Goal: Task Accomplishment & Management: Manage account settings

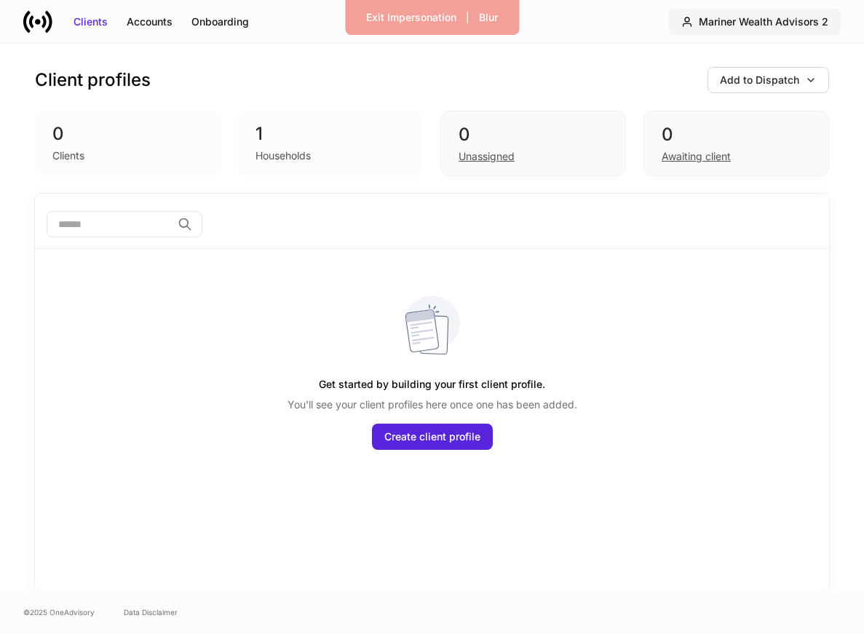
click at [773, 26] on div "Mariner Wealth Advisors 2" at bounding box center [763, 22] width 130 height 15
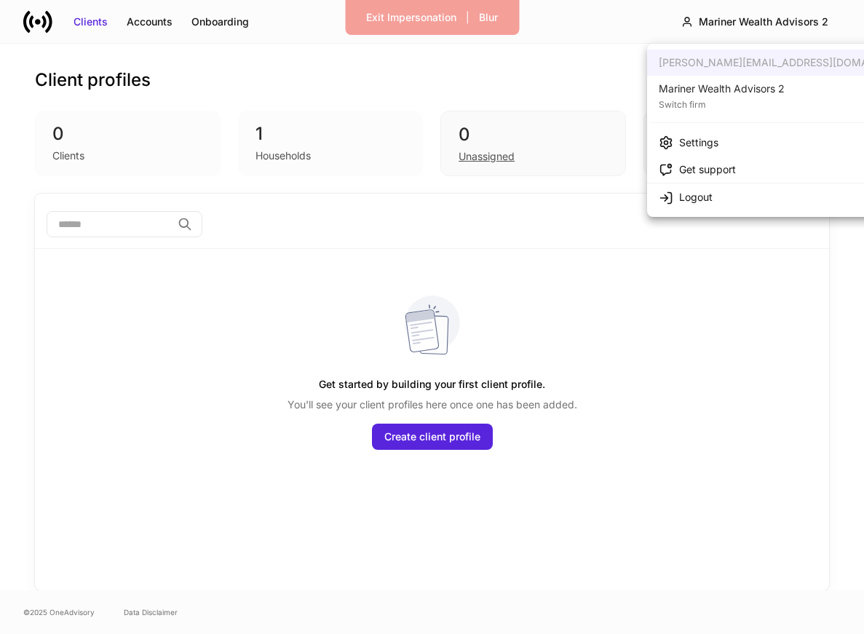
click at [759, 102] on div "Switch firm" at bounding box center [721, 103] width 126 height 15
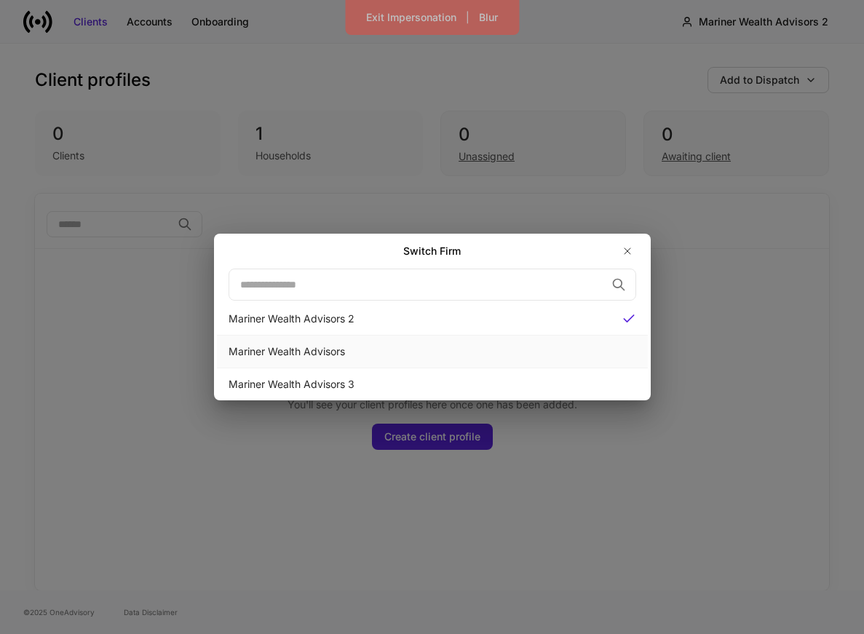
click at [510, 365] on div "Mariner Wealth Advisors" at bounding box center [432, 351] width 431 height 33
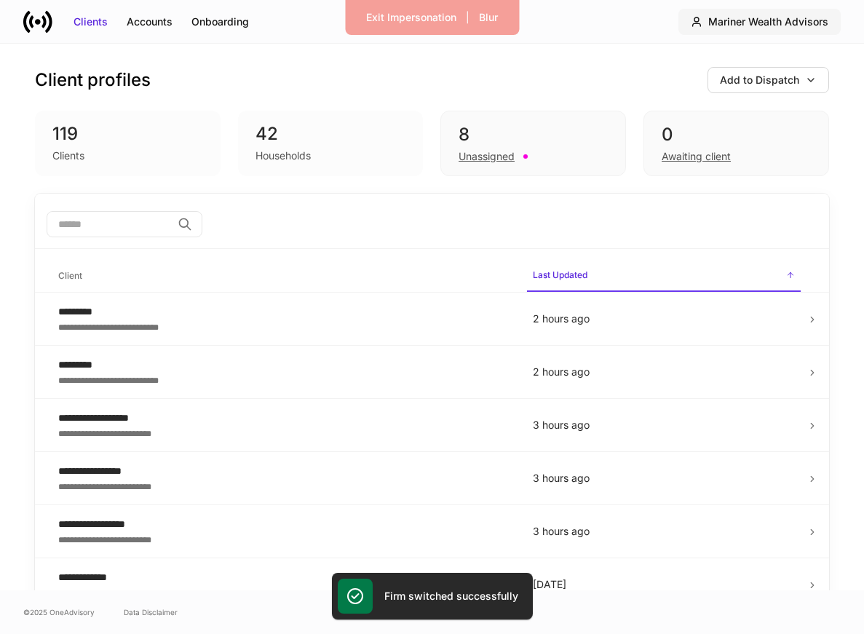
click at [797, 16] on div "Mariner Wealth Advisors" at bounding box center [768, 22] width 120 height 15
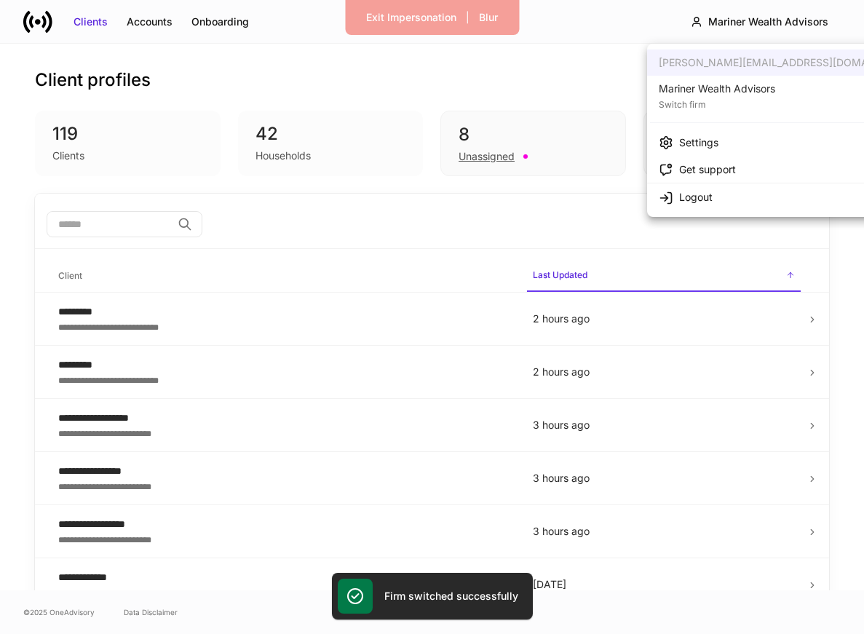
click at [762, 142] on li "Settings" at bounding box center [788, 142] width 282 height 27
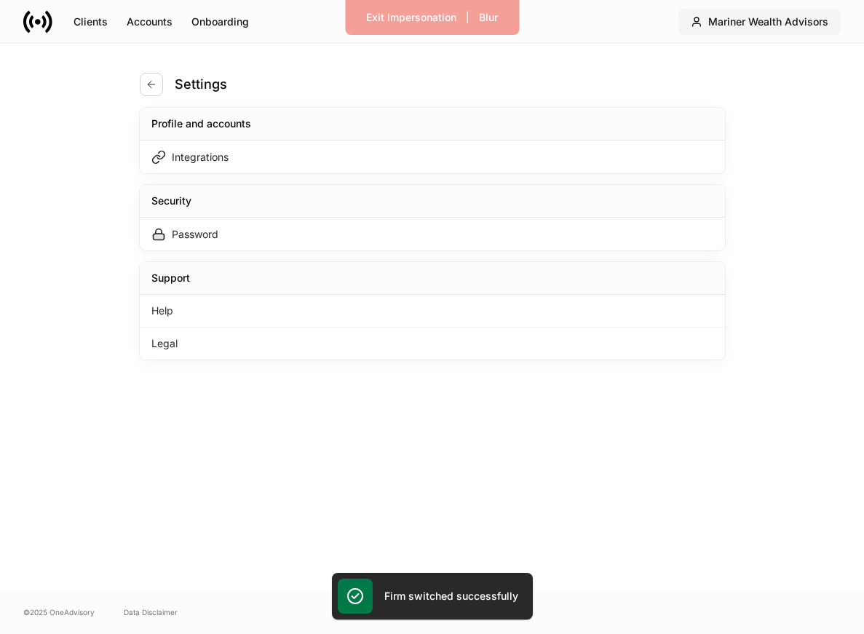
click at [768, 27] on div "Mariner Wealth Advisors" at bounding box center [768, 22] width 120 height 15
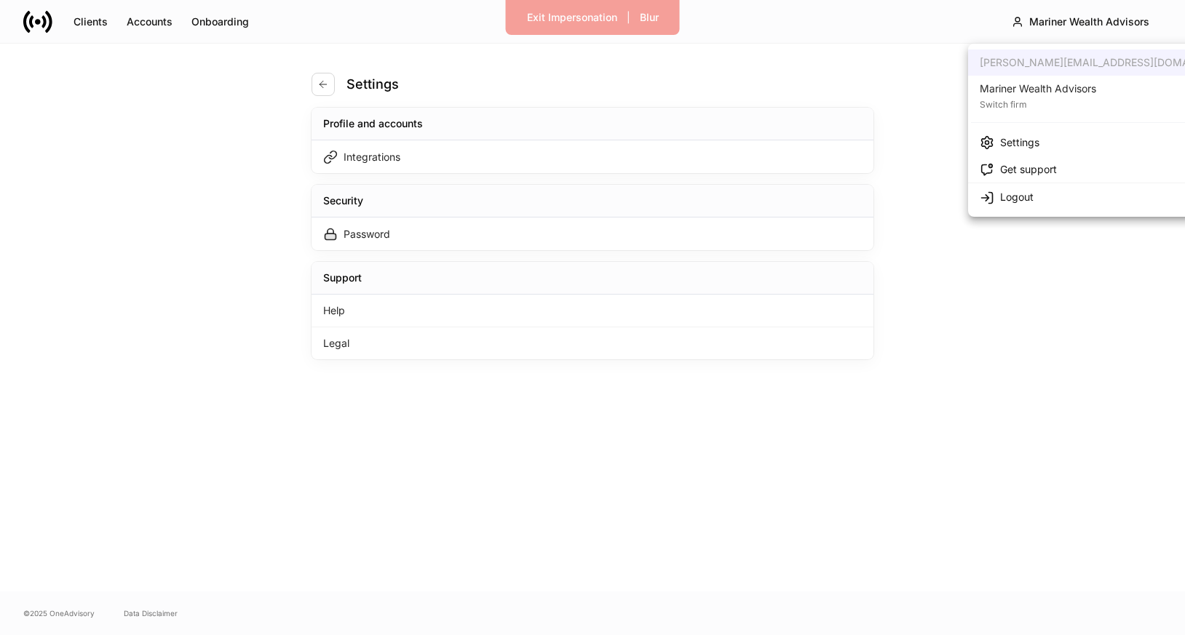
click at [95, 19] on div at bounding box center [592, 317] width 1185 height 635
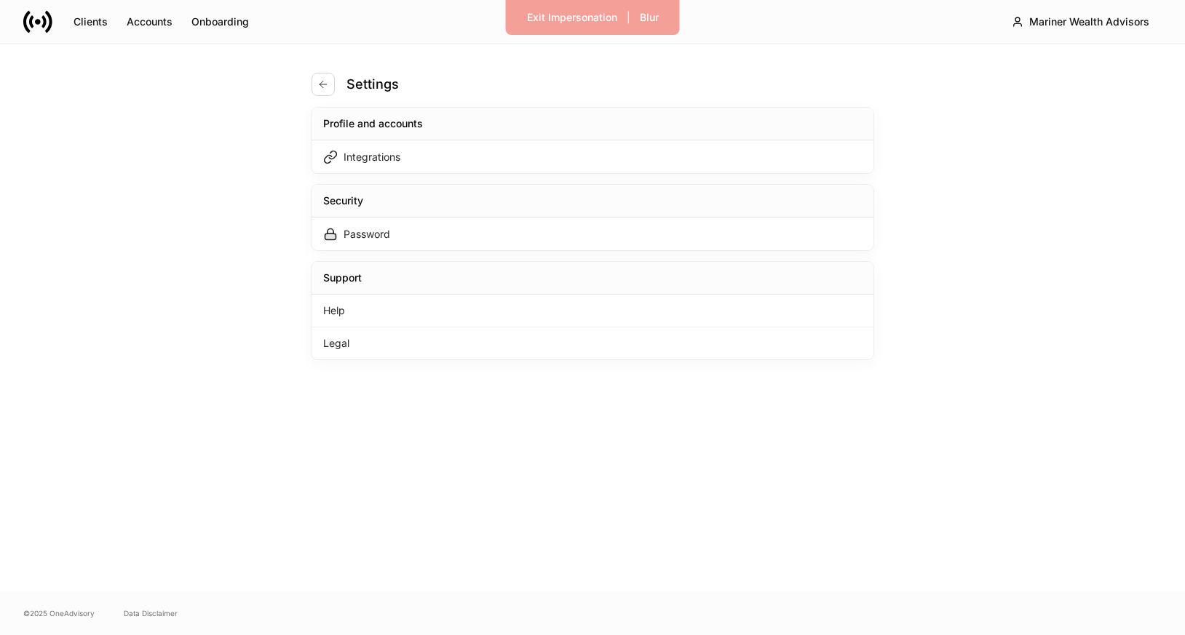
click at [95, 19] on div "Clients" at bounding box center [90, 22] width 34 height 15
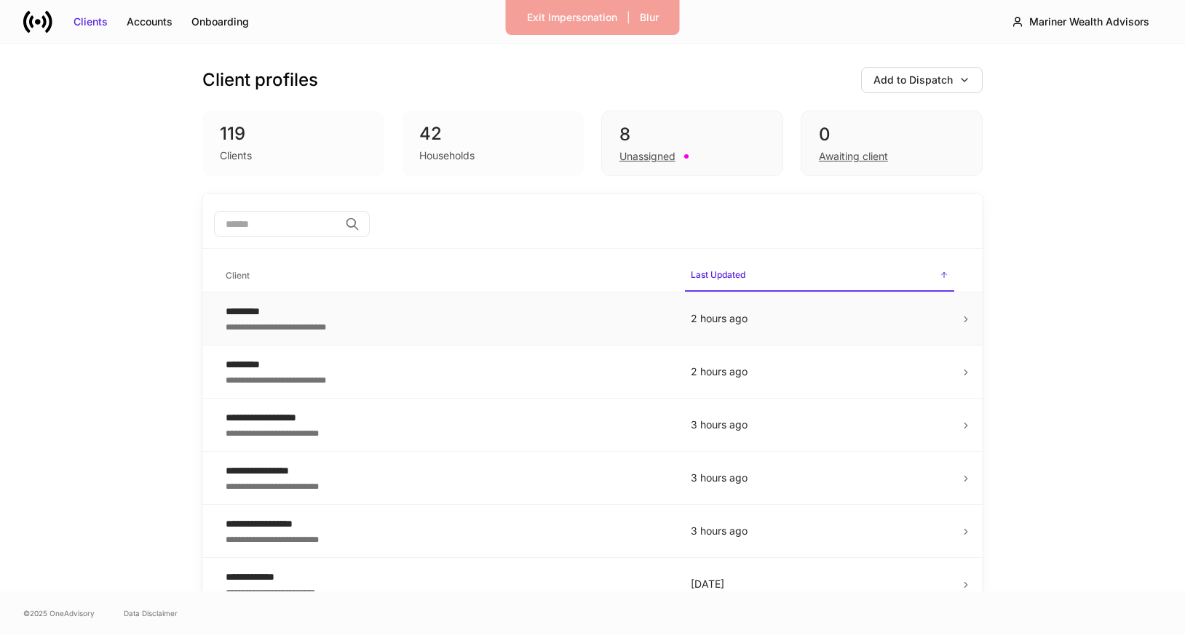
click at [294, 320] on div "**********" at bounding box center [447, 326] width 442 height 15
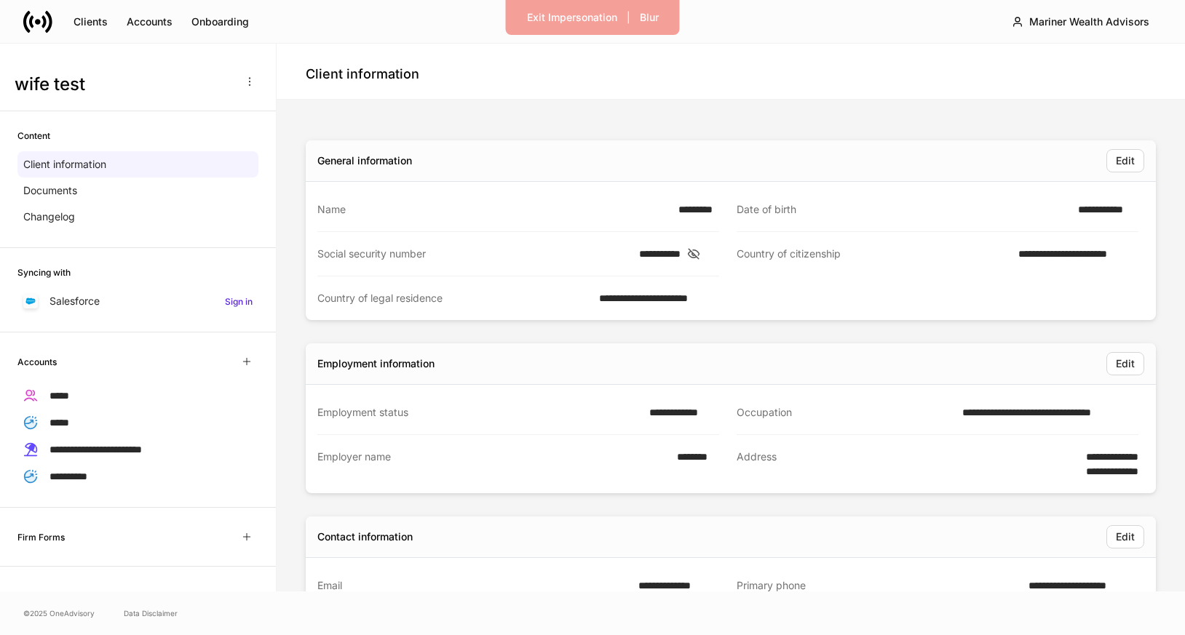
click at [39, 23] on icon at bounding box center [37, 21] width 29 height 29
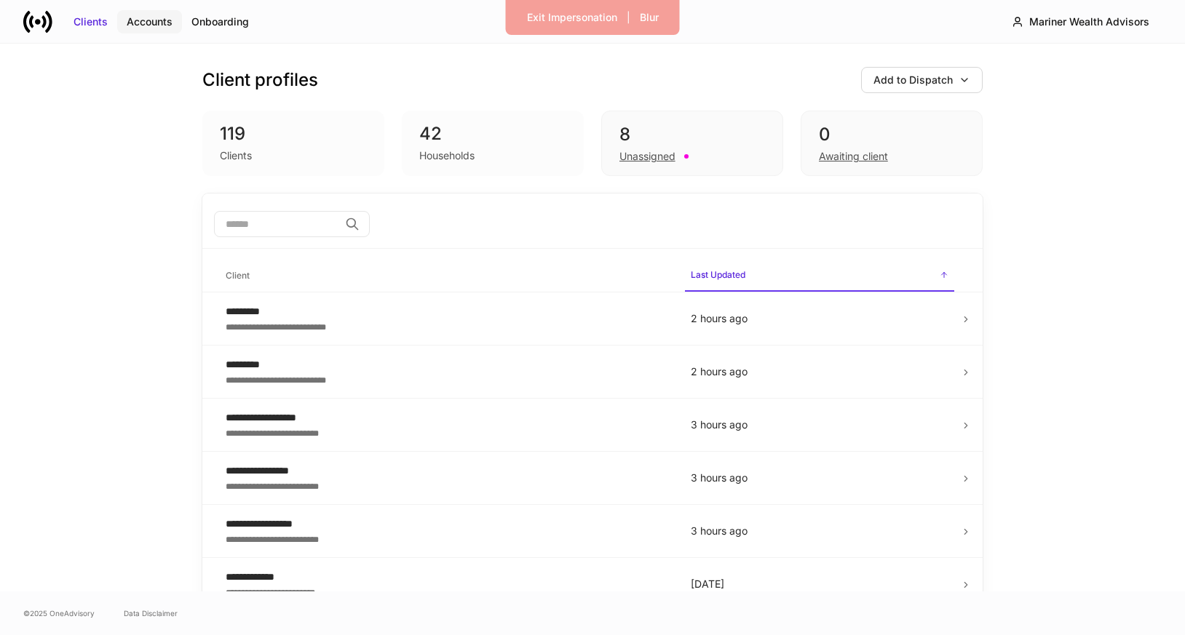
click at [148, 20] on div "Accounts" at bounding box center [150, 22] width 46 height 15
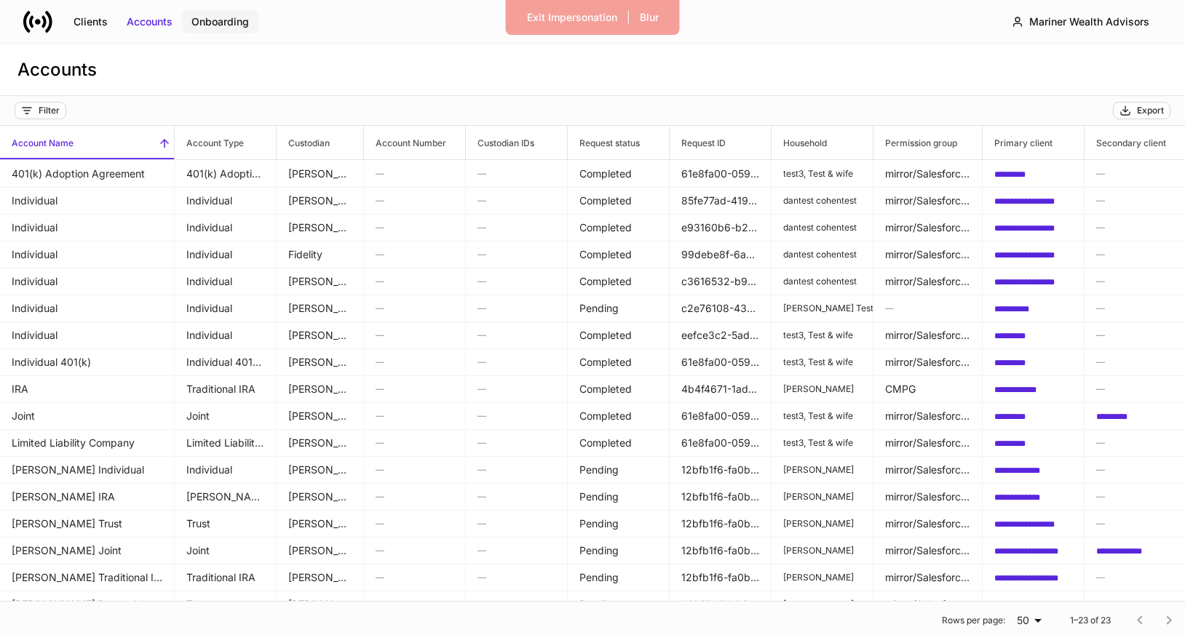
click at [231, 15] on div "Onboarding" at bounding box center [219, 22] width 57 height 15
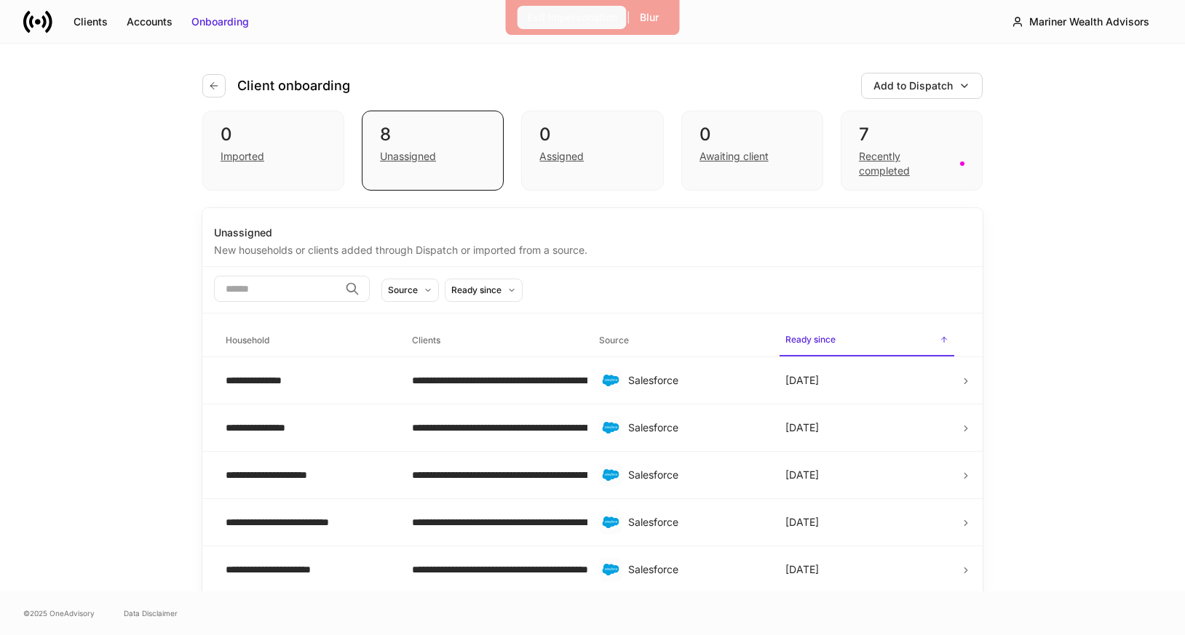
click at [541, 28] on button "Exit Impersonation" at bounding box center [571, 17] width 109 height 23
click at [86, 23] on div "Clients" at bounding box center [90, 22] width 34 height 15
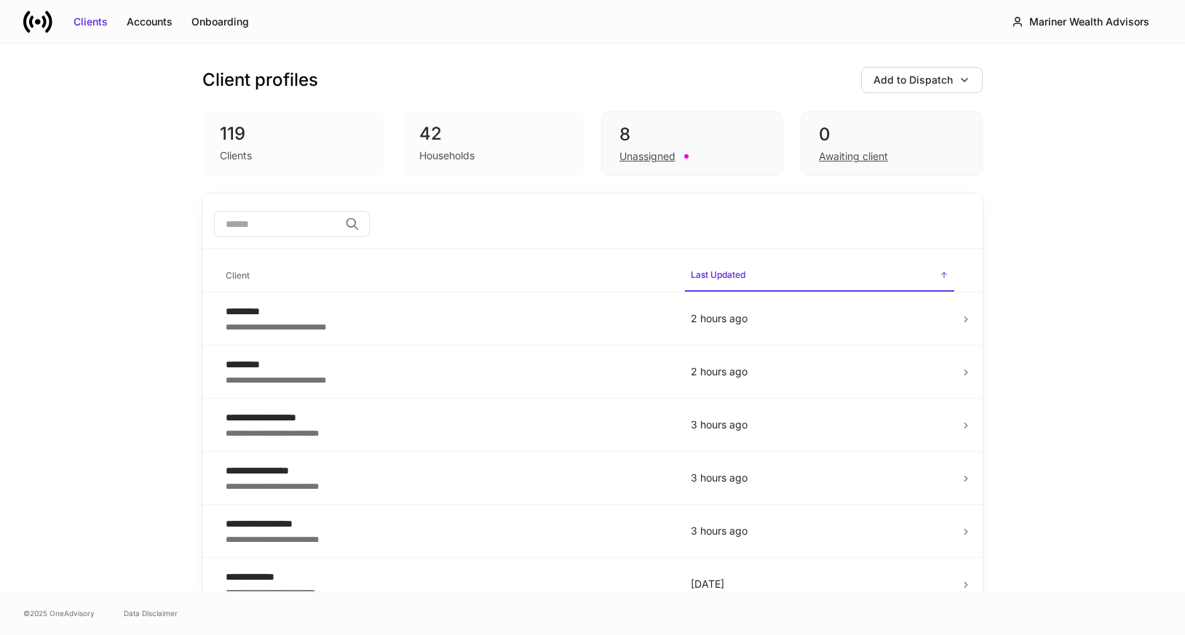
click at [34, 26] on icon at bounding box center [37, 21] width 29 height 29
click at [431, 333] on div "**********" at bounding box center [447, 326] width 442 height 15
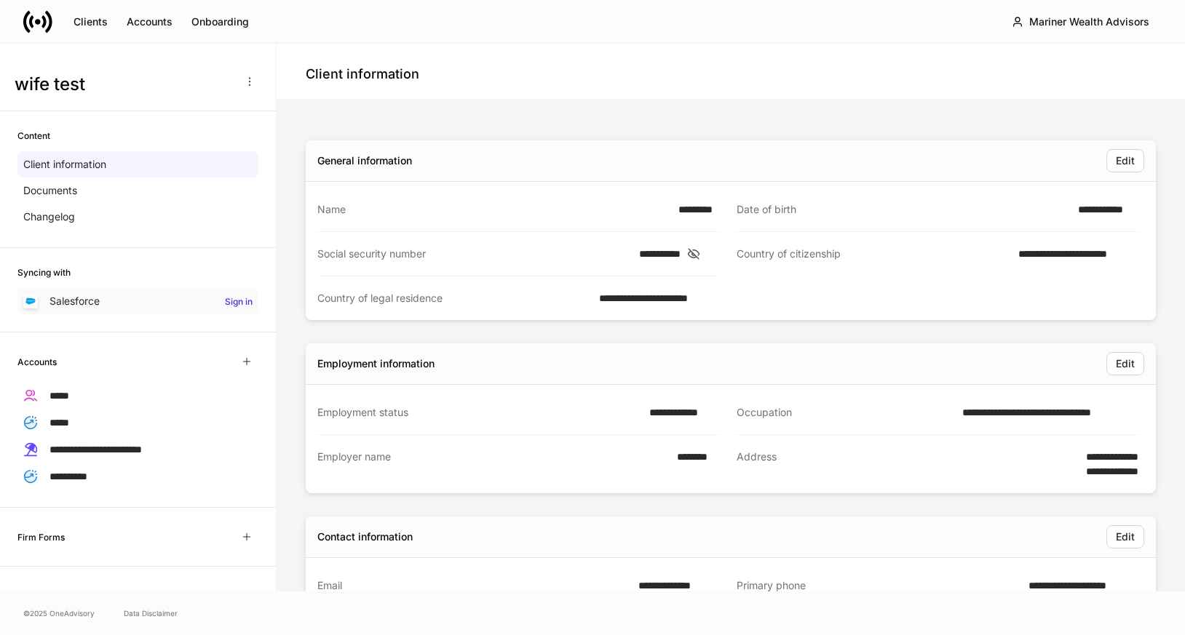
click at [239, 295] on h6 "Sign in" at bounding box center [239, 302] width 28 height 14
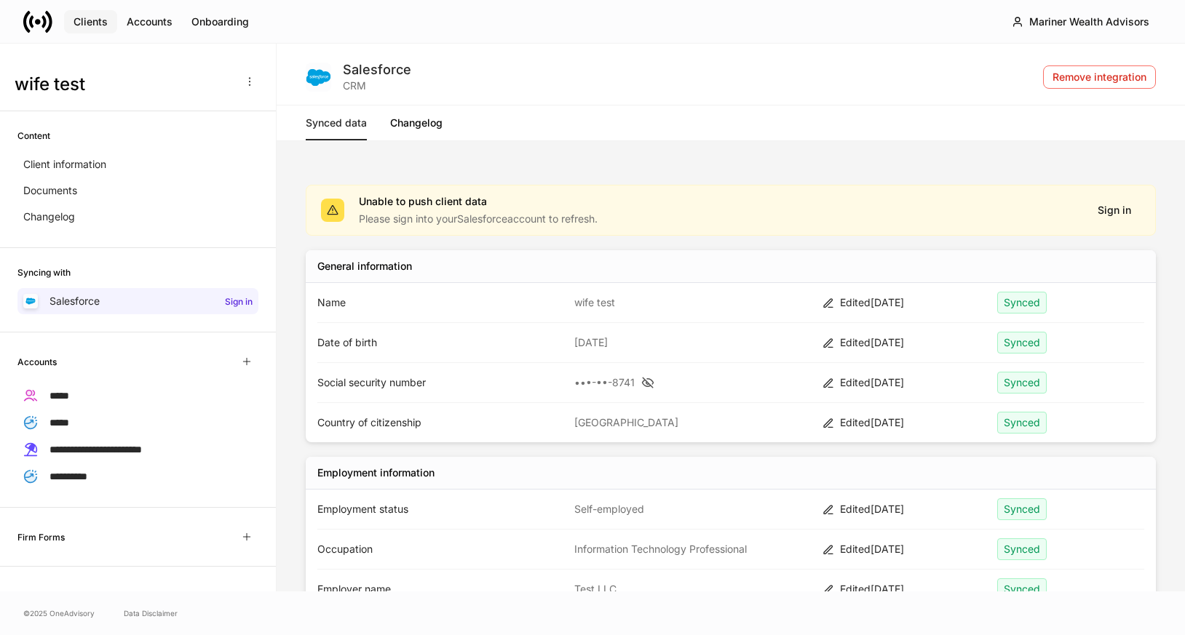
click at [89, 21] on div "Clients" at bounding box center [90, 22] width 34 height 15
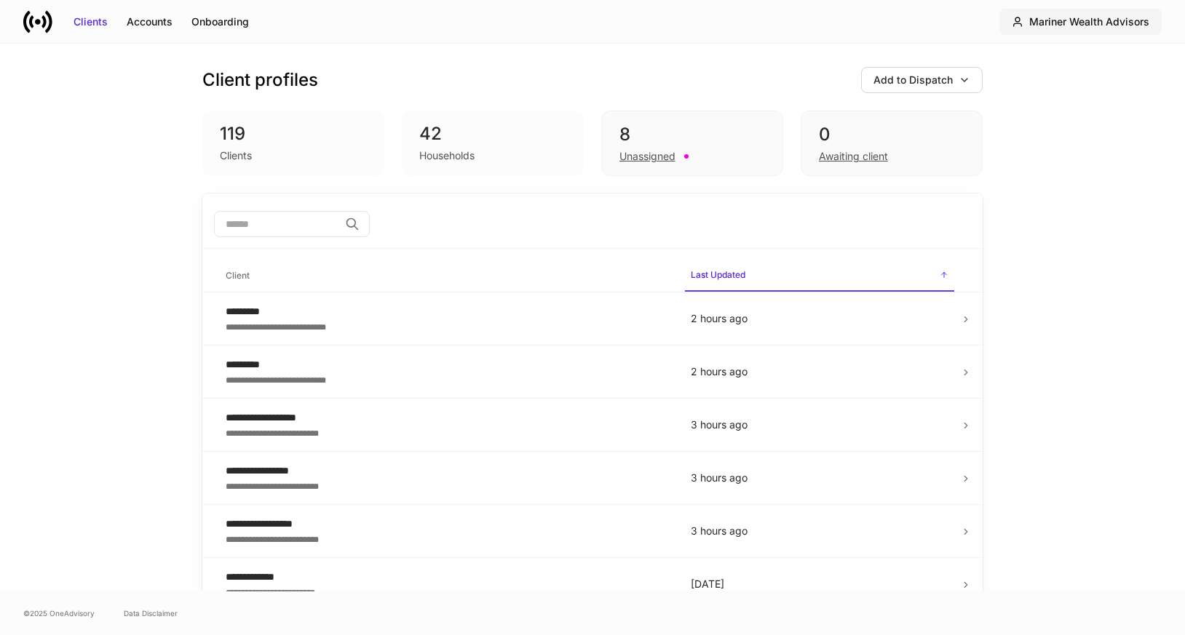
click at [1040, 23] on div "Mariner Wealth Advisors" at bounding box center [1089, 22] width 120 height 15
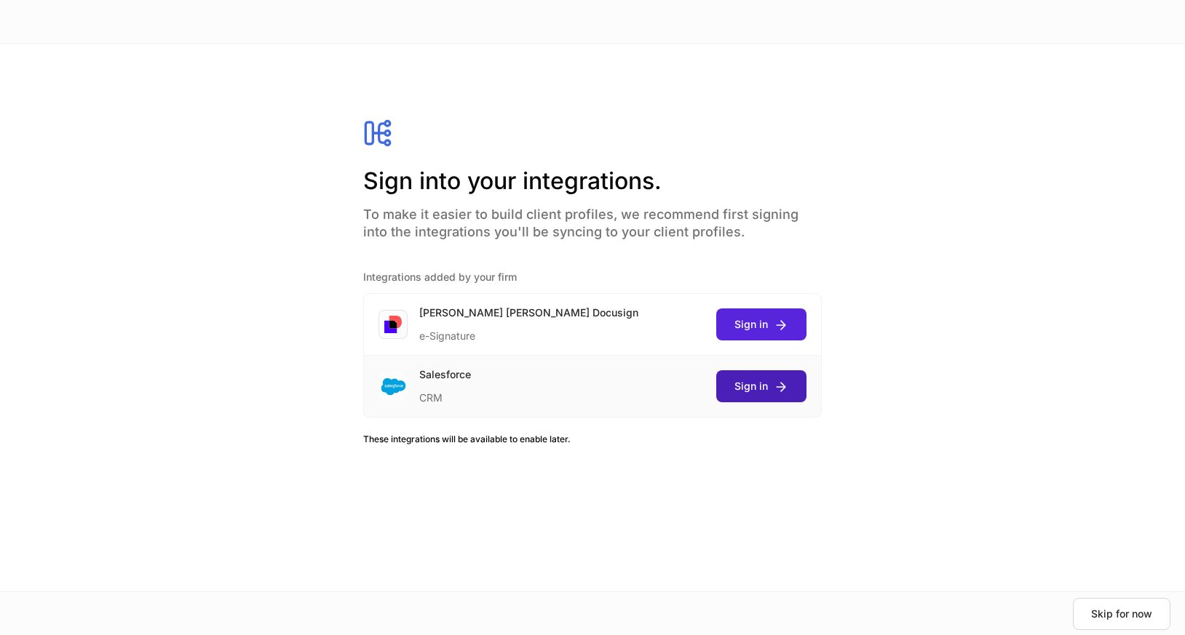
click at [731, 390] on button "Sign in" at bounding box center [761, 386] width 90 height 32
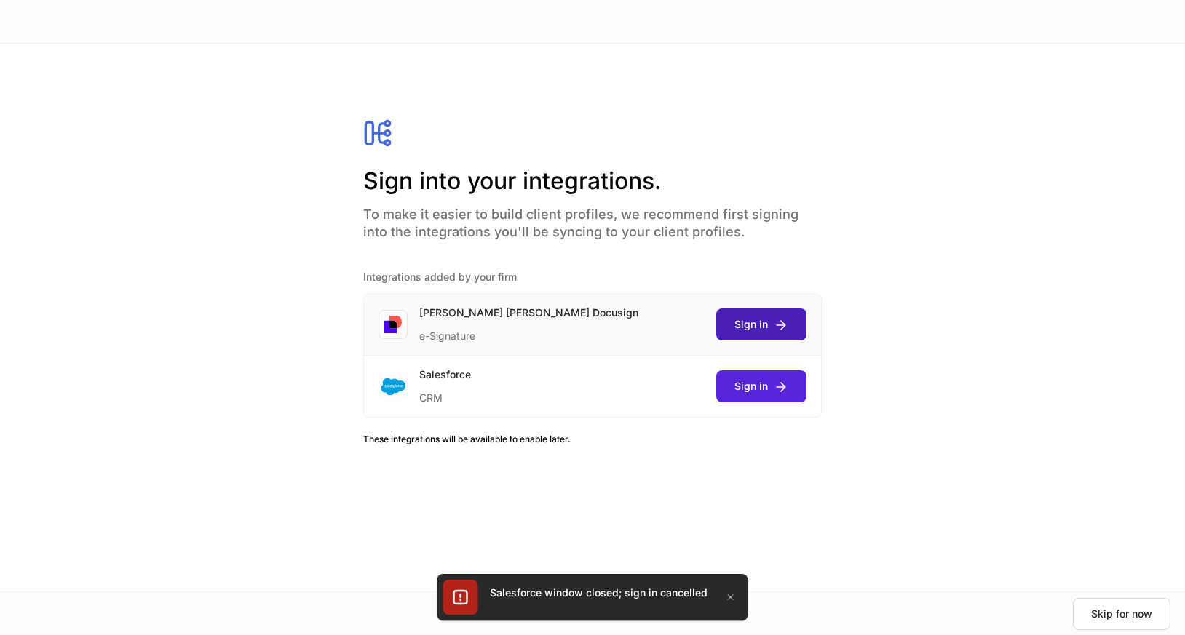
click at [763, 329] on div "Sign in" at bounding box center [761, 324] width 54 height 15
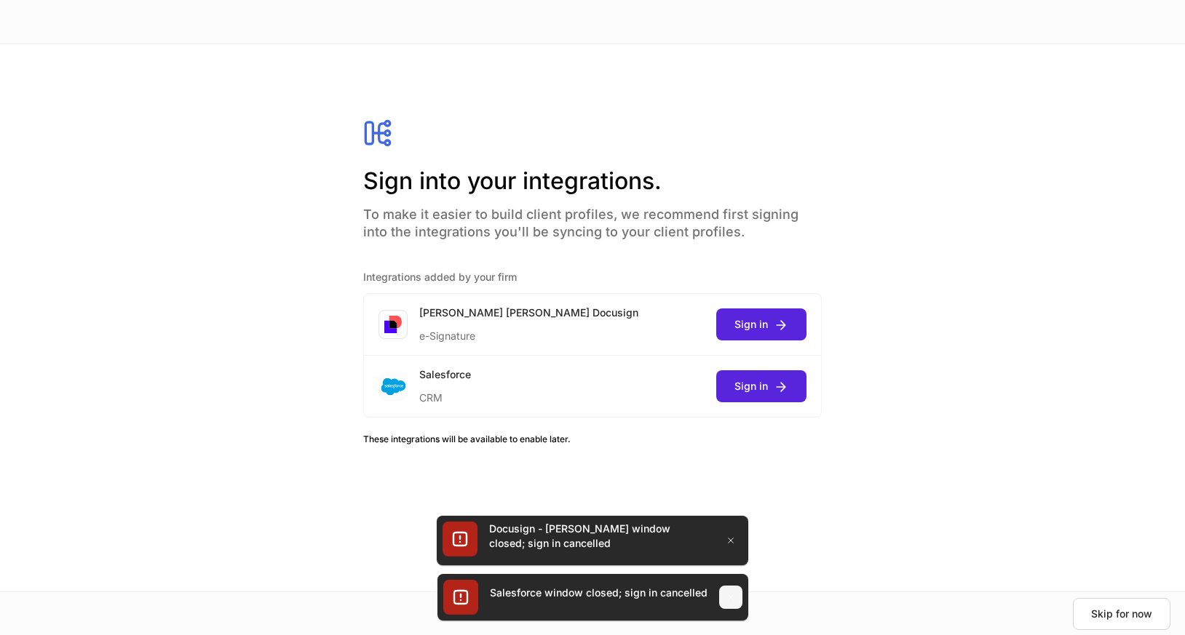
click at [730, 598] on icon "button" at bounding box center [730, 597] width 5 height 5
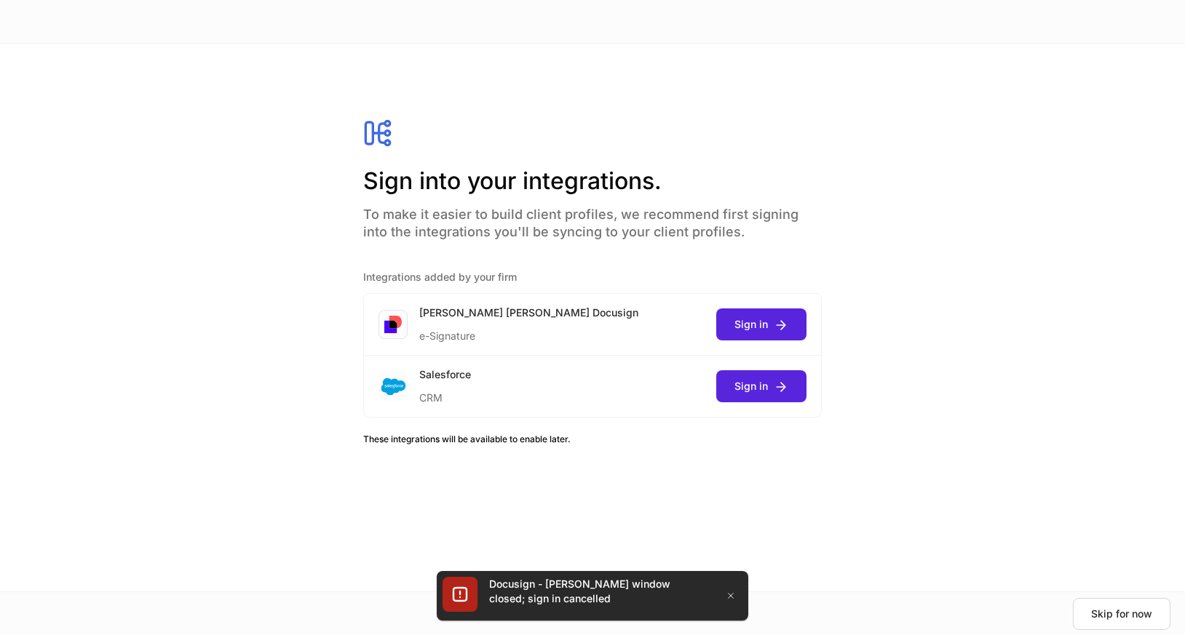
click at [731, 550] on div "Sign into your integrations. To make it easier to build client profiles, we rec…" at bounding box center [592, 318] width 562 height 490
click at [732, 592] on icon "button" at bounding box center [731, 596] width 12 height 12
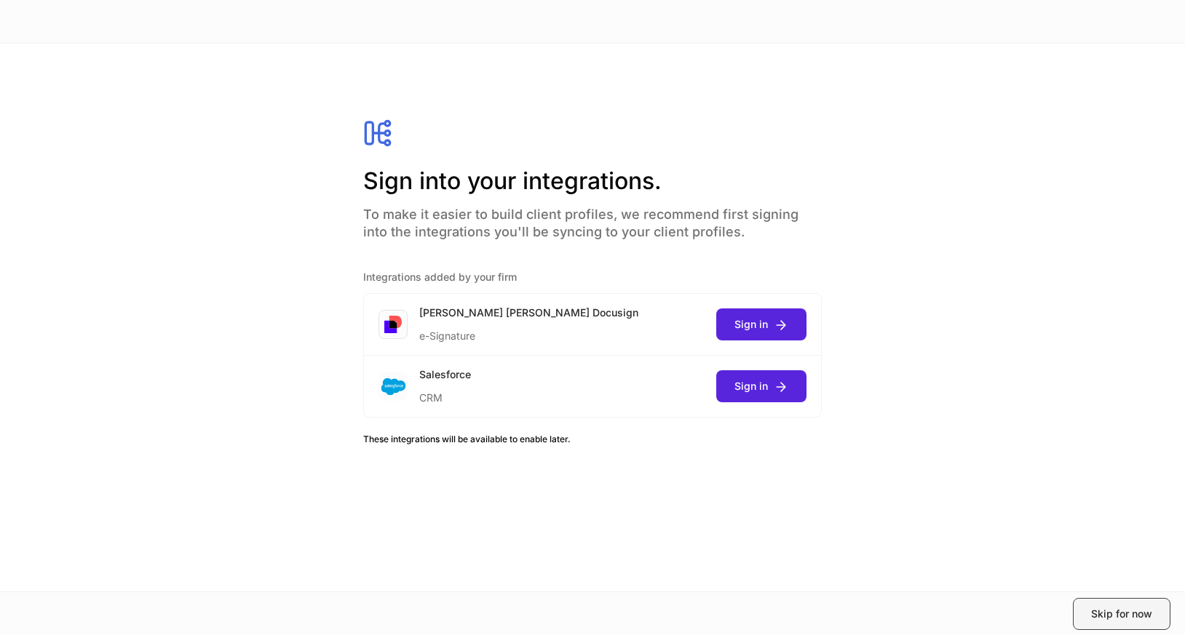
click at [1134, 611] on div "Skip for now" at bounding box center [1121, 614] width 61 height 15
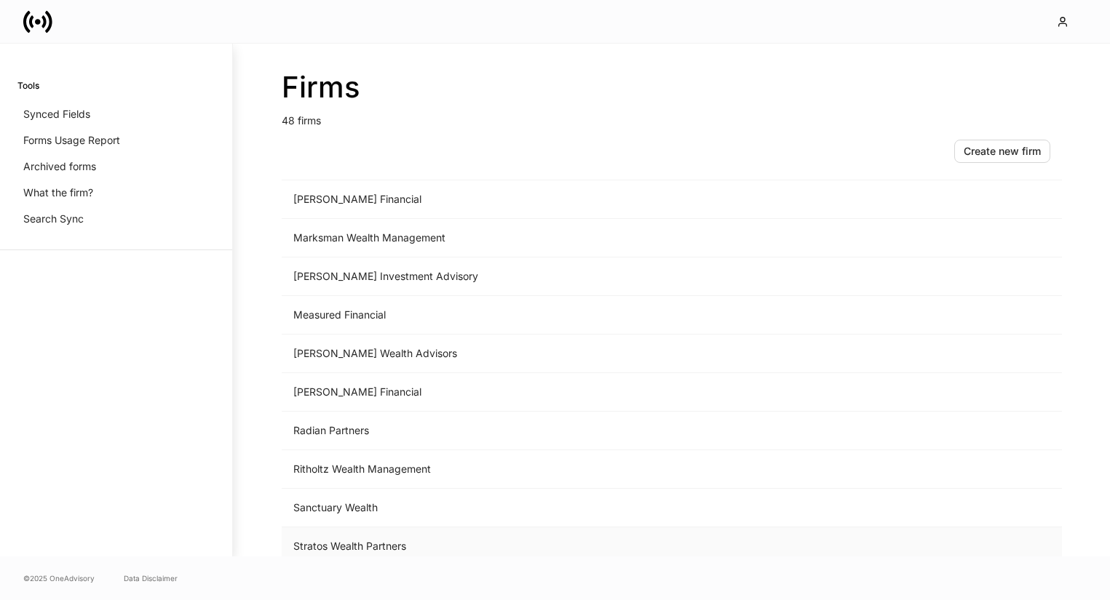
scroll to position [949, 0]
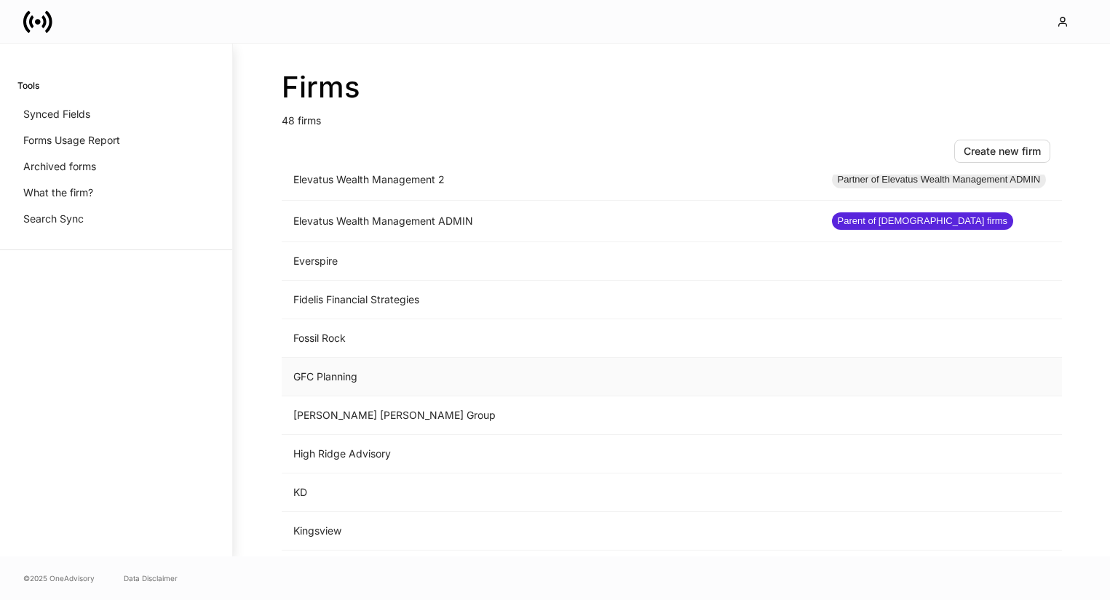
click at [437, 375] on td "GFC Planning" at bounding box center [551, 377] width 538 height 39
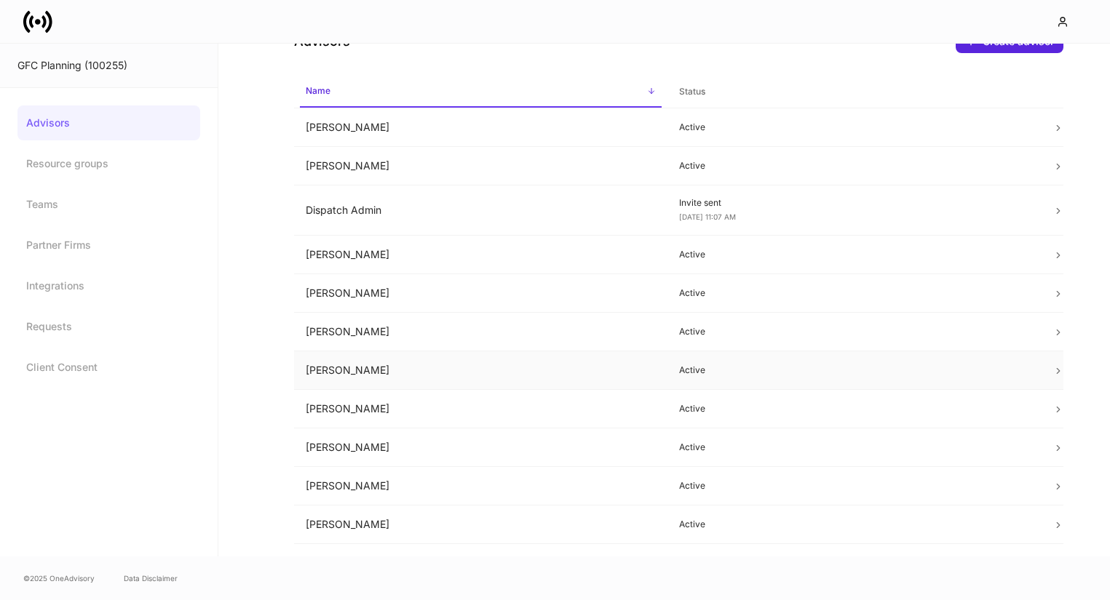
scroll to position [44, 0]
click at [650, 220] on td "Dispatch Admin" at bounding box center [480, 209] width 373 height 50
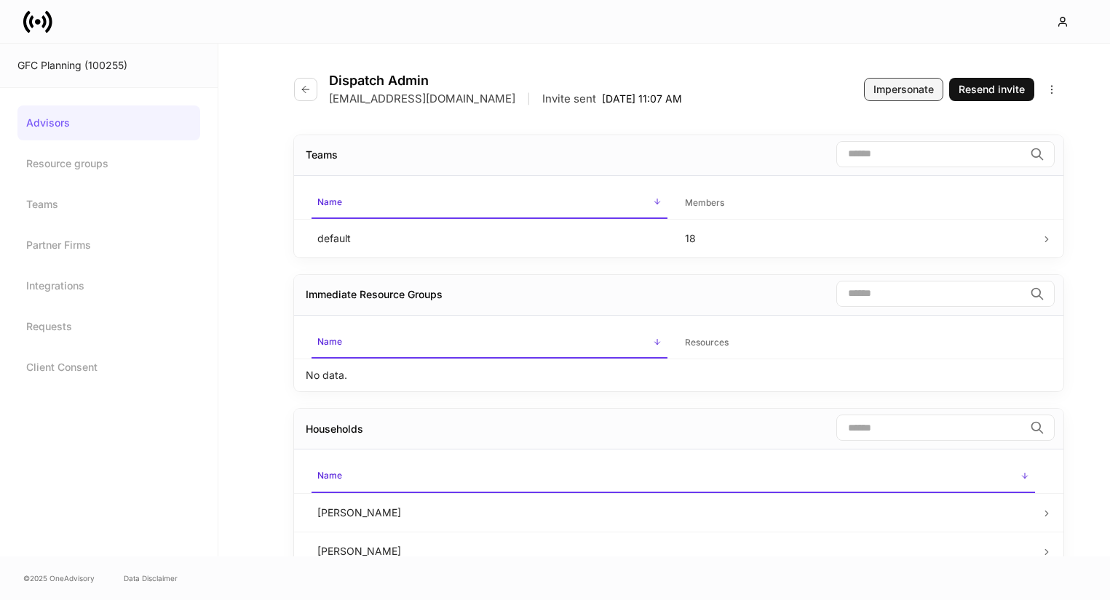
click at [907, 93] on div "Impersonate" at bounding box center [903, 89] width 60 height 15
